Goal: Find specific page/section: Find specific page/section

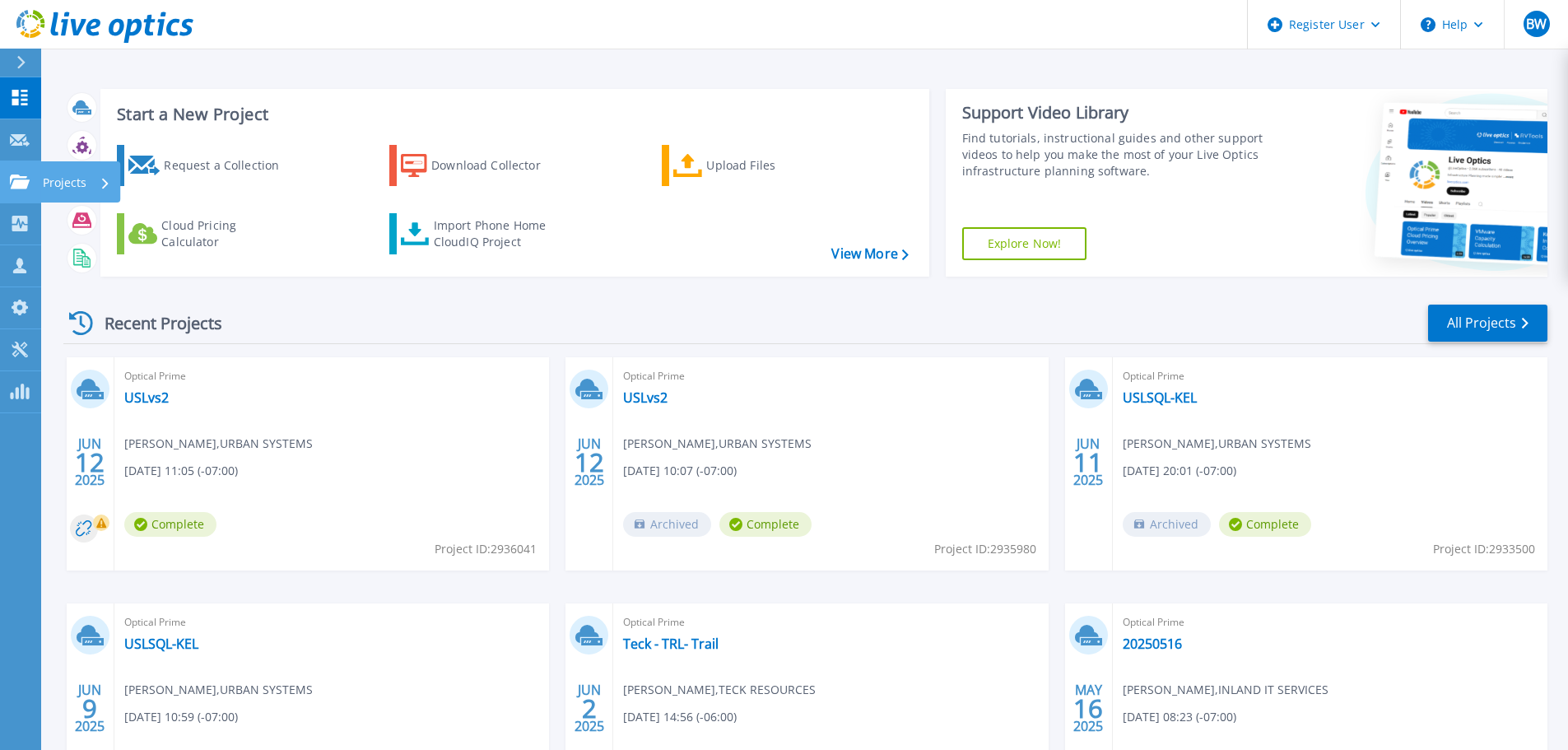
click at [27, 188] on icon at bounding box center [20, 181] width 20 height 14
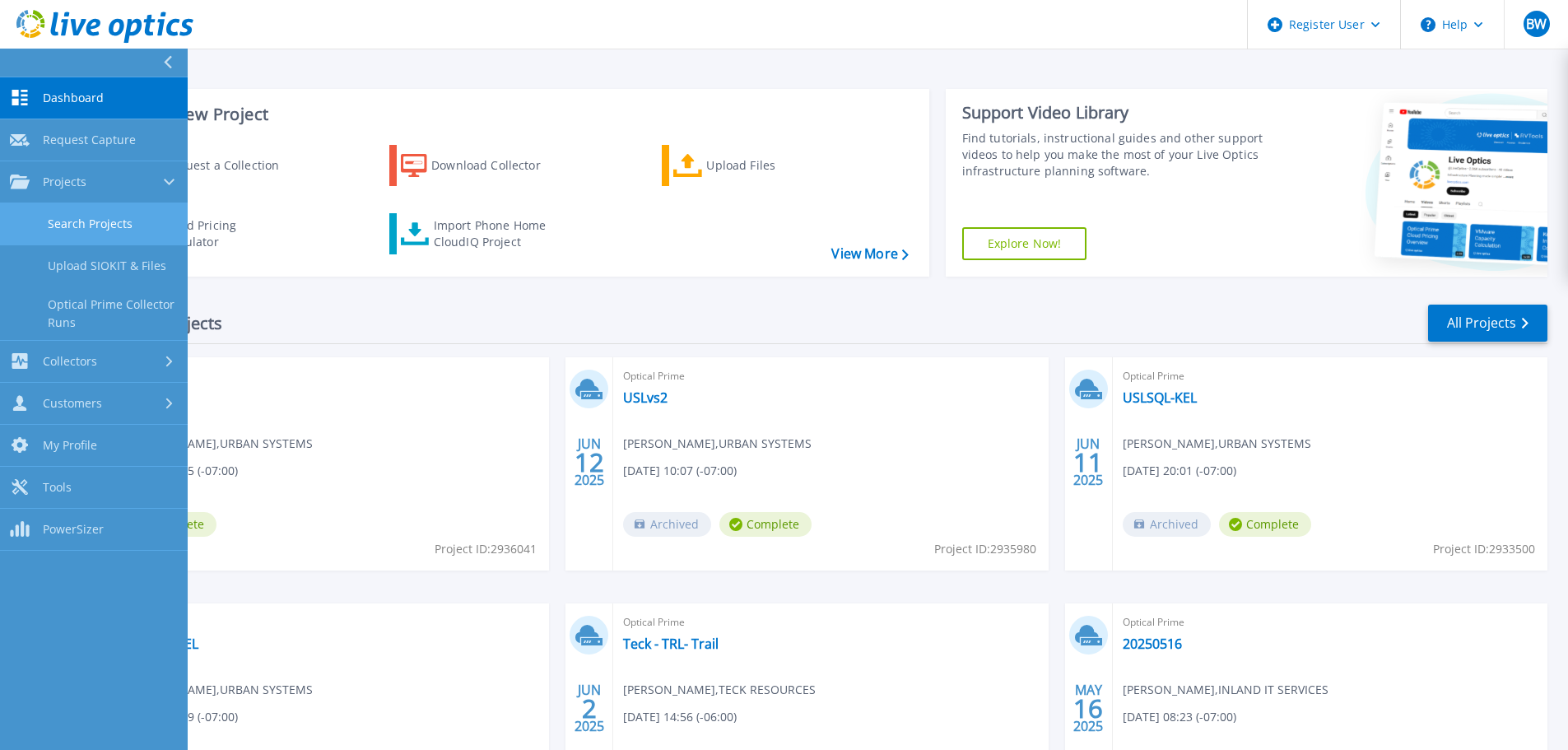
click at [100, 226] on link "Search Projects" at bounding box center [94, 224] width 188 height 42
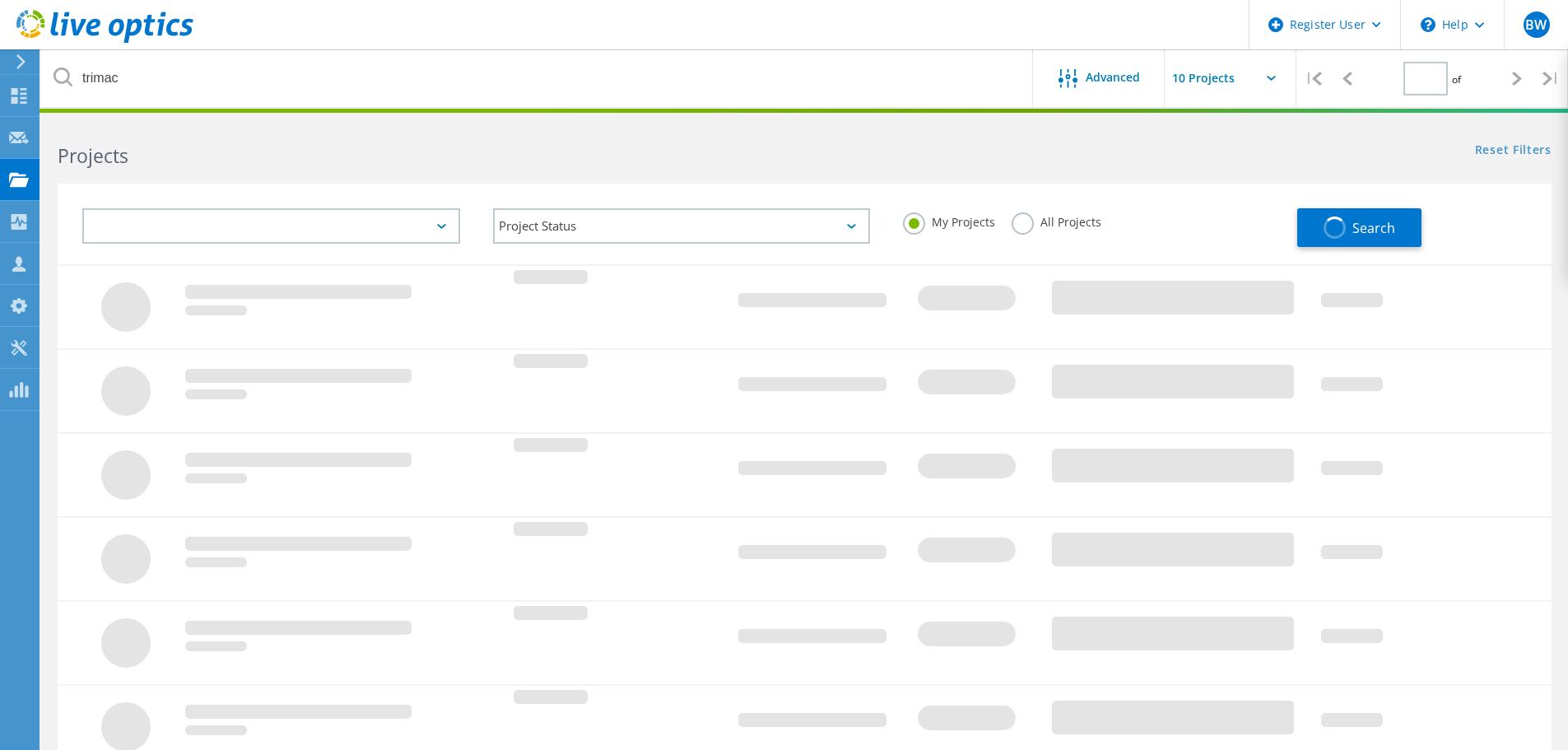
type input "1"
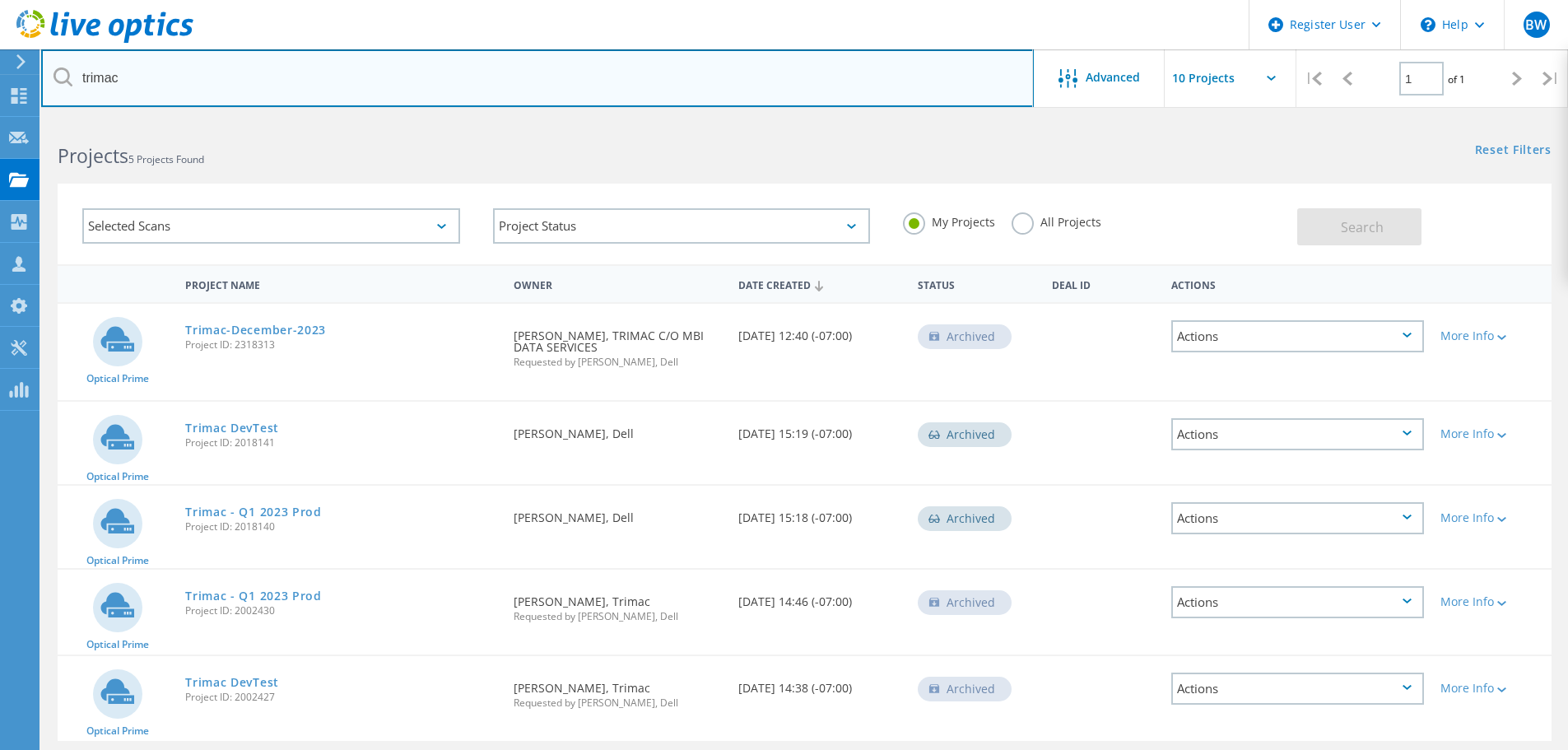
drag, startPoint x: 211, startPoint y: 86, endPoint x: 60, endPoint y: 88, distance: 151.0
click at [60, 88] on input "trimac" at bounding box center [537, 78] width 993 height 58
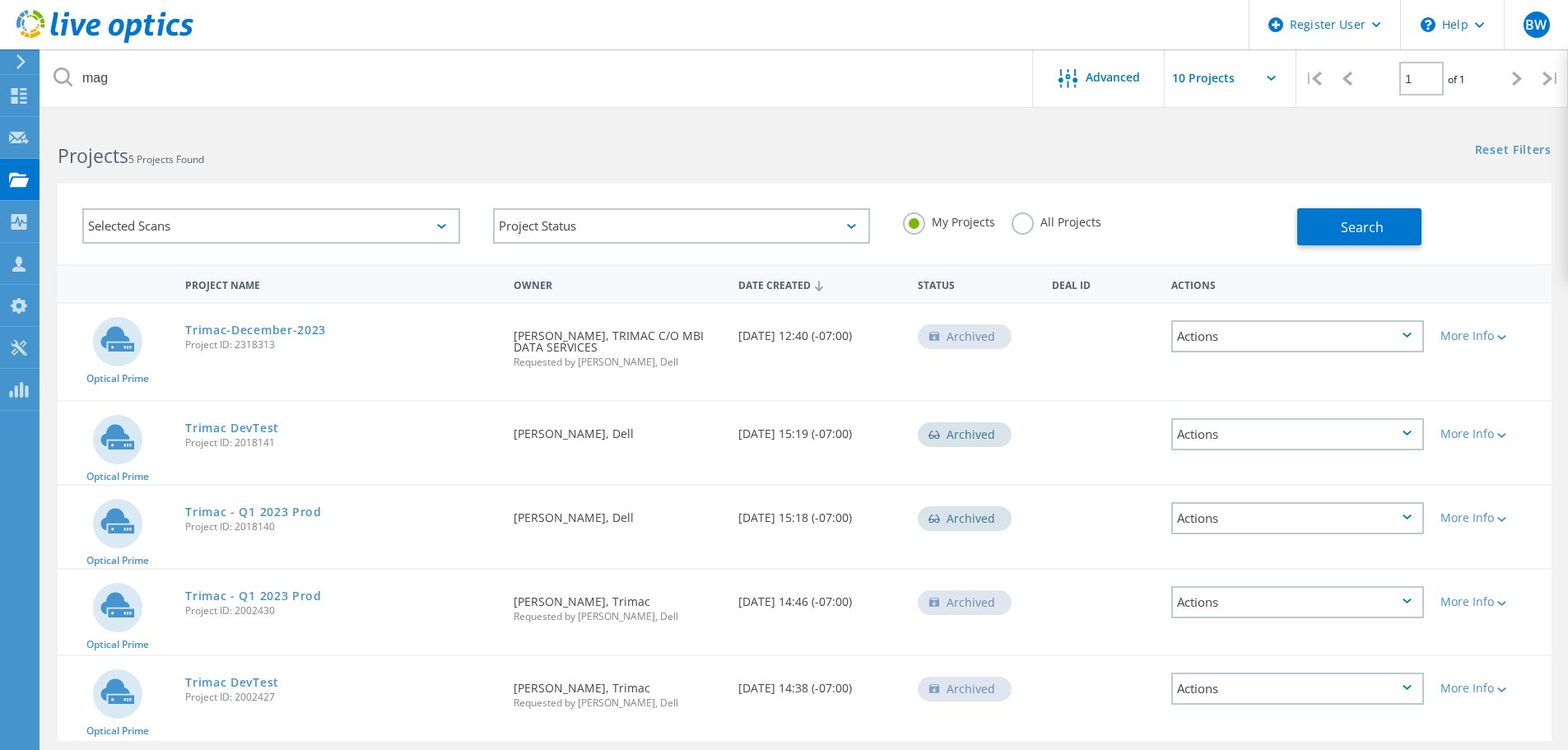
drag, startPoint x: 1021, startPoint y: 231, endPoint x: 1062, endPoint y: 216, distance: 43.7
click at [1021, 228] on label "All Projects" at bounding box center [1057, 220] width 90 height 15
click at [0, 0] on input "All Projects" at bounding box center [0, 0] width 0 height 0
click at [1310, 219] on button "Search" at bounding box center [1360, 227] width 124 height 37
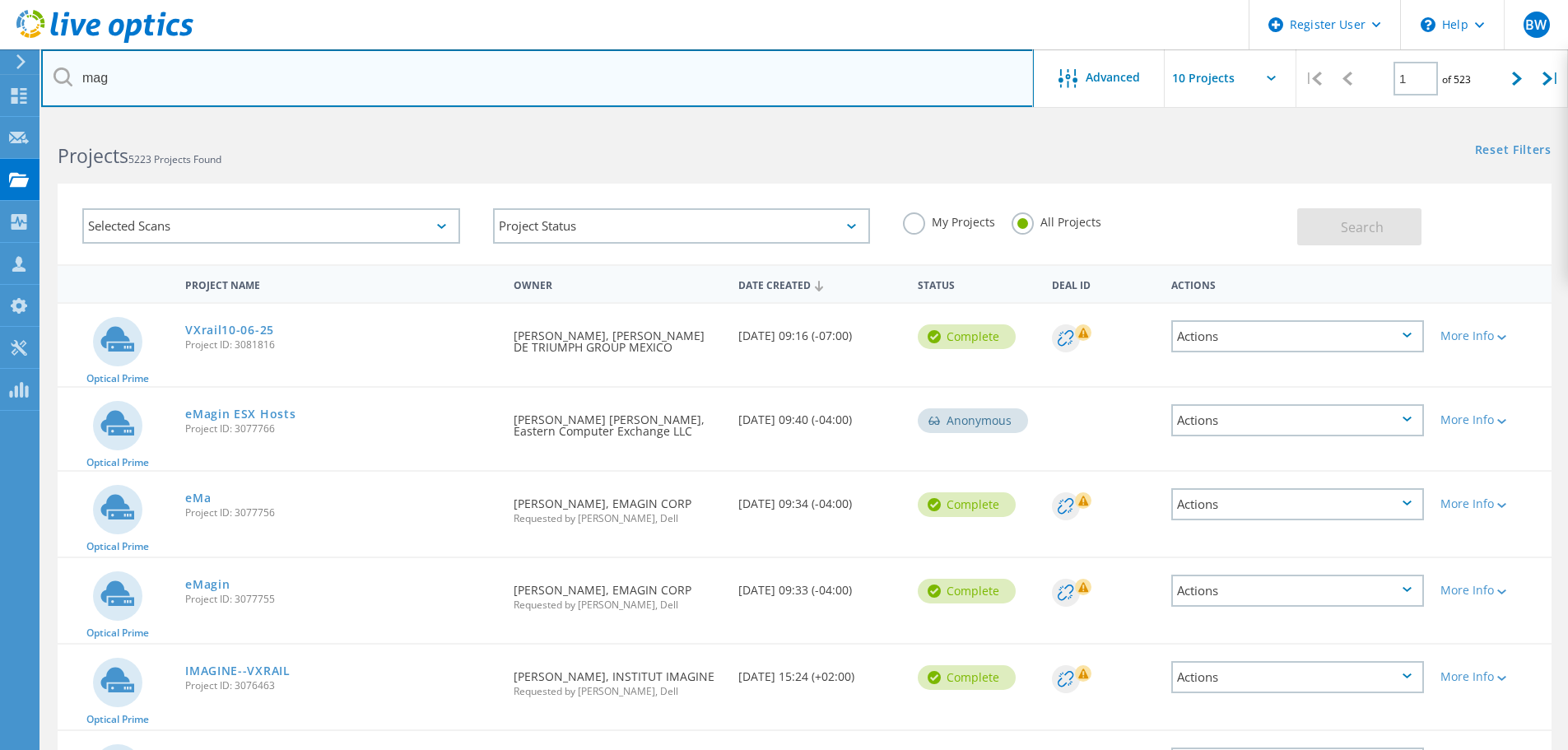
click at [212, 90] on input "mag" at bounding box center [537, 78] width 993 height 58
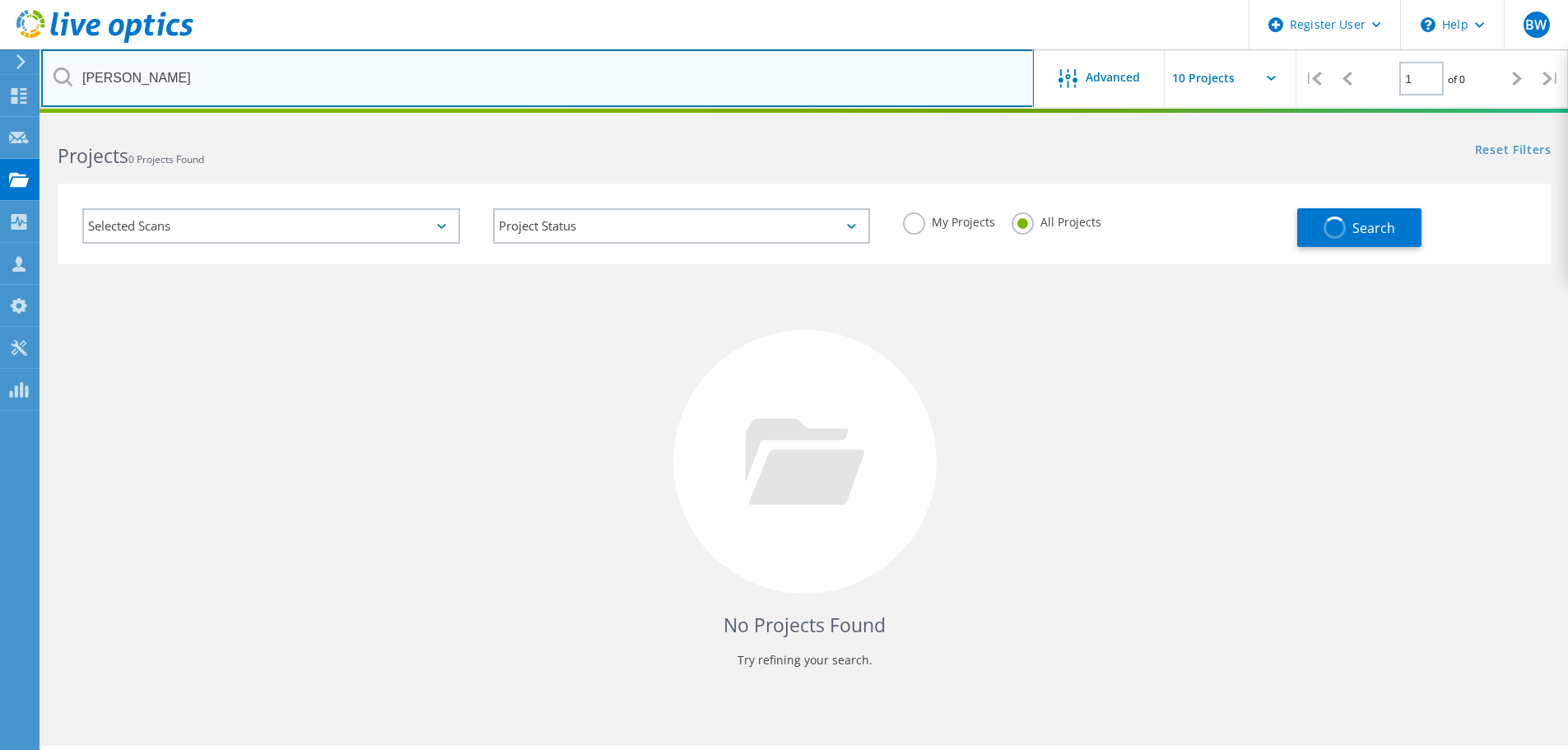
click at [143, 78] on input "[PERSON_NAME]" at bounding box center [537, 78] width 993 height 58
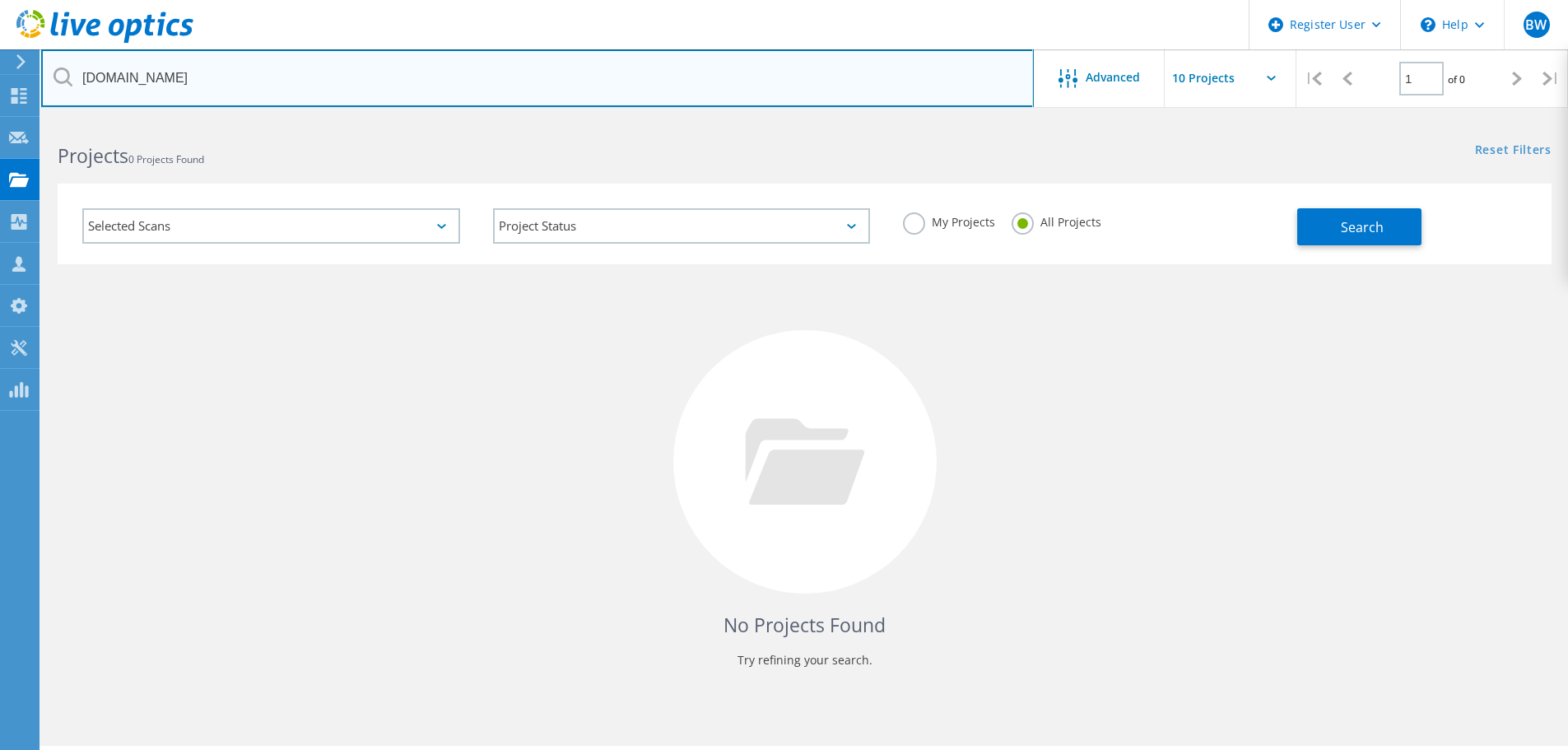
type input "[DOMAIN_NAME]"
